Goal: Transaction & Acquisition: Book appointment/travel/reservation

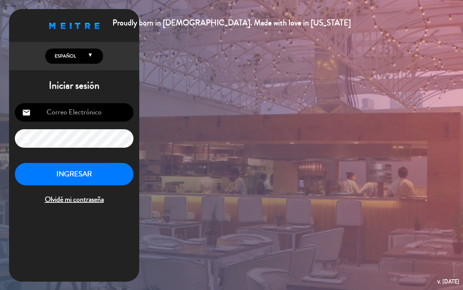
type input "[EMAIL_ADDRESS][DOMAIN_NAME]"
click at [113, 174] on button "INGRESAR" at bounding box center [74, 174] width 119 height 23
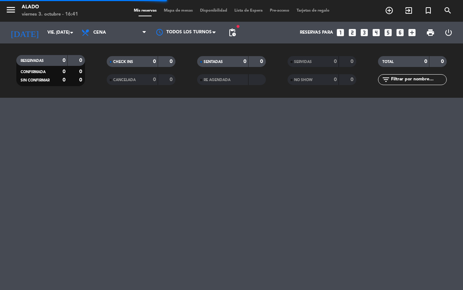
click at [353, 34] on icon "looks_two" at bounding box center [352, 32] width 9 height 9
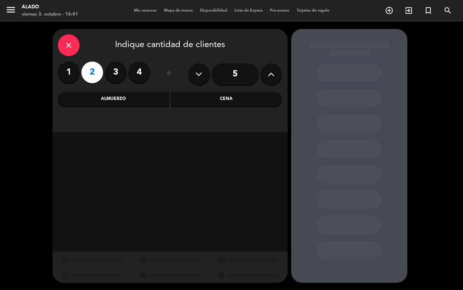
click at [238, 99] on div "Cena" at bounding box center [226, 99] width 111 height 14
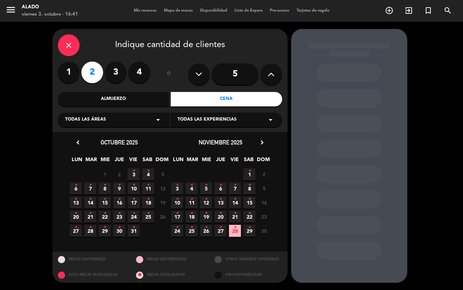
click at [133, 176] on icon "•" at bounding box center [133, 171] width 3 height 12
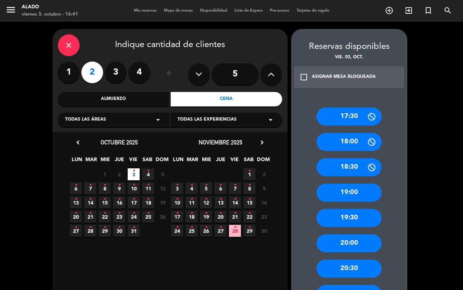
click at [353, 213] on div "19:30" at bounding box center [349, 218] width 65 height 18
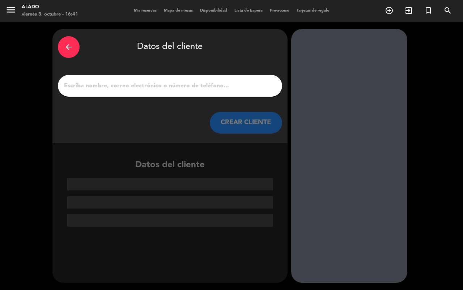
click at [233, 84] on input "1" at bounding box center [169, 86] width 213 height 10
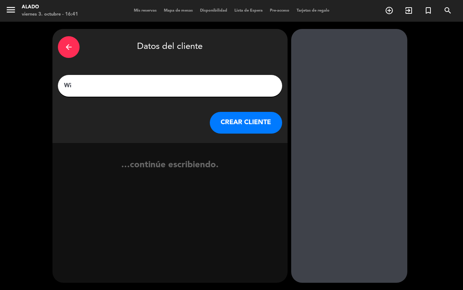
type input "W"
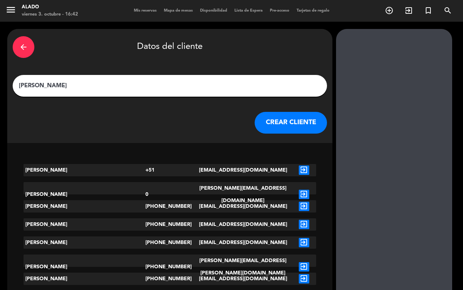
click at [64, 84] on input "[PERSON_NAME]" at bounding box center [170, 86] width 304 height 10
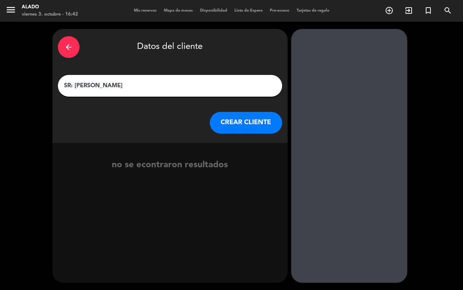
type input "SR: [PERSON_NAME]"
click at [251, 127] on button "CREAR CLIENTE" at bounding box center [246, 123] width 72 height 22
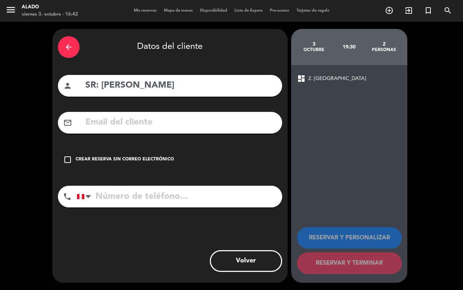
drag, startPoint x: 69, startPoint y: 164, endPoint x: 84, endPoint y: 165, distance: 14.5
click at [69, 163] on icon "check_box_outline_blank" at bounding box center [67, 159] width 9 height 9
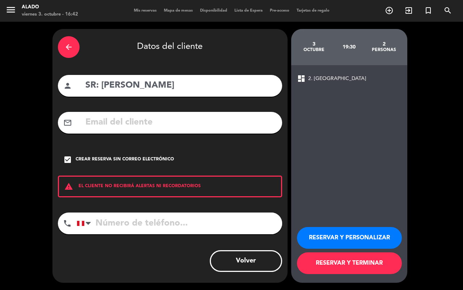
click at [139, 228] on input "tel" at bounding box center [180, 223] width 206 height 22
type input "996651140"
click at [330, 274] on div "RESERVAR Y PERSONALIZAR RESERVAR Y TERMINAR" at bounding box center [349, 247] width 105 height 71
click at [348, 266] on button "RESERVAR Y TERMINAR" at bounding box center [349, 263] width 105 height 22
